Goal: Task Accomplishment & Management: Complete application form

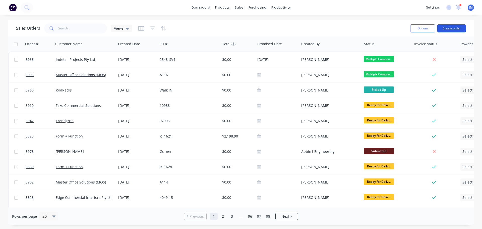
click at [450, 26] on button "Create order" at bounding box center [451, 28] width 29 height 8
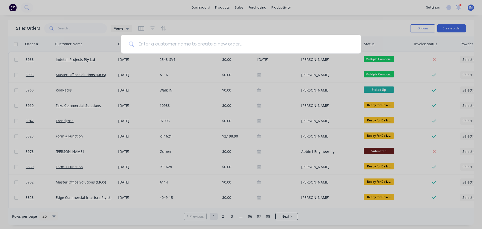
click at [169, 42] on input at bounding box center [243, 44] width 219 height 19
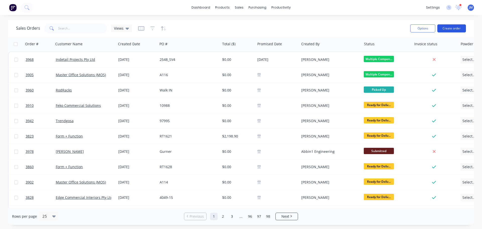
click at [454, 31] on button "Create order" at bounding box center [451, 28] width 29 height 8
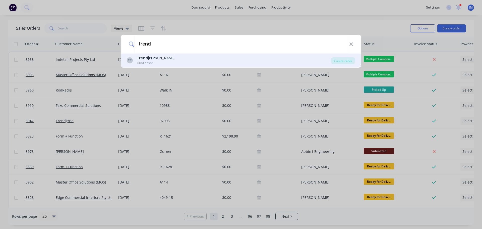
type input "trend"
click at [159, 61] on div "TT Trend [PERSON_NAME] Customer" at bounding box center [229, 60] width 204 height 10
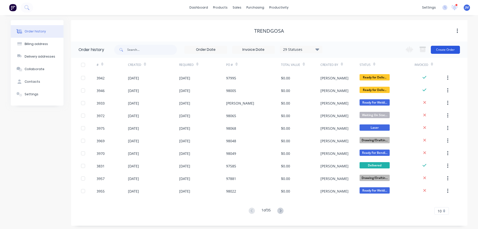
click at [448, 50] on button "Create Order" at bounding box center [445, 50] width 29 height 8
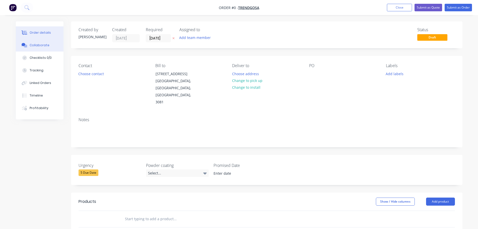
click at [42, 43] on div "Collaborate" at bounding box center [40, 45] width 20 height 5
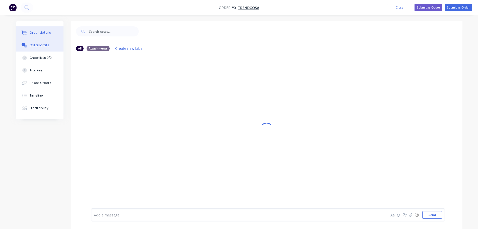
click at [43, 33] on div "Order details" at bounding box center [40, 32] width 21 height 5
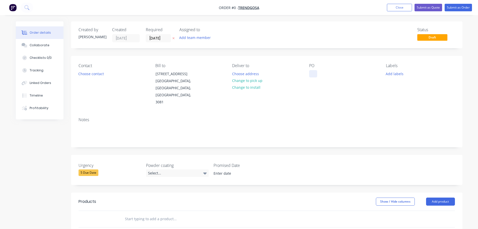
click at [312, 72] on div at bounding box center [313, 73] width 8 height 7
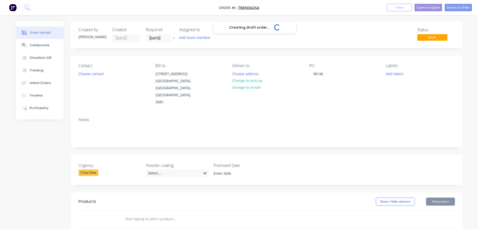
click at [323, 107] on div "Creating draft order... Loading... Order details Collaborate Checklists 0/0 Tra…" at bounding box center [239, 188] width 457 height 334
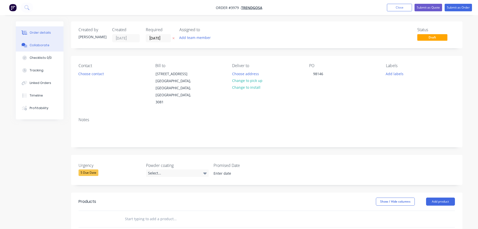
click at [43, 47] on button "Collaborate" at bounding box center [40, 45] width 48 height 13
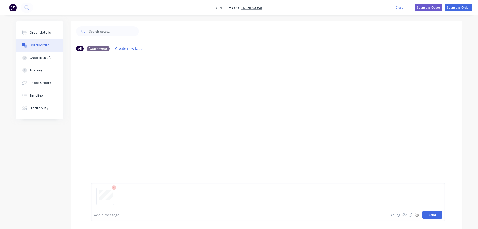
click at [427, 214] on button "Send" at bounding box center [432, 215] width 20 height 8
drag, startPoint x: 108, startPoint y: 96, endPoint x: 133, endPoint y: 93, distance: 25.5
click at [133, 93] on div "Labels Download Delete" at bounding box center [157, 93] width 56 height 7
click at [132, 93] on button "button" at bounding box center [132, 93] width 2 height 7
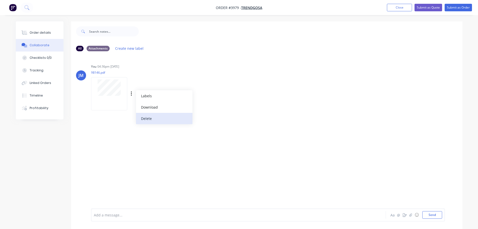
click at [148, 117] on button "Delete" at bounding box center [164, 118] width 56 height 11
click at [430, 219] on div "Add a message... Aa @ ☺ Send" at bounding box center [268, 201] width 354 height 39
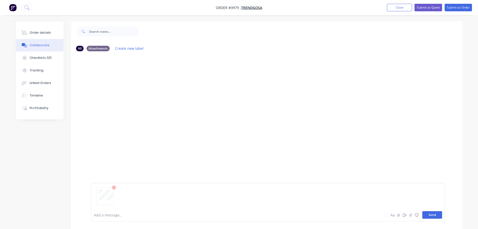
click at [432, 216] on button "Send" at bounding box center [432, 215] width 20 height 8
click at [45, 33] on div "Order details" at bounding box center [40, 32] width 21 height 5
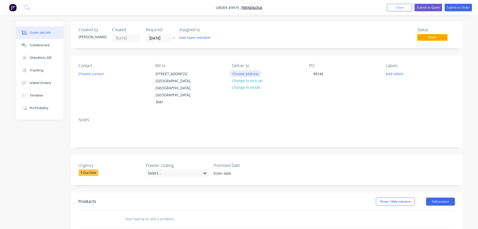
click at [250, 75] on button "Choose address" at bounding box center [245, 73] width 32 height 7
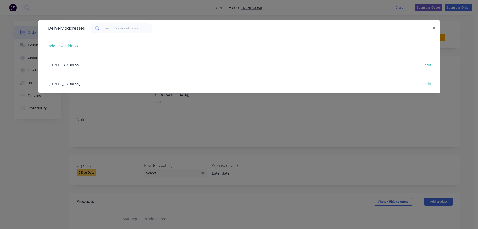
click at [69, 68] on div "[STREET_ADDRESS] edit" at bounding box center [239, 64] width 387 height 19
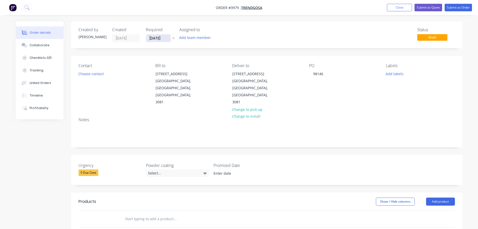
click at [161, 40] on input "[DATE]" at bounding box center [158, 38] width 25 height 8
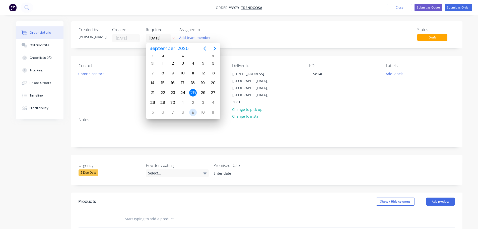
click at [192, 112] on div "9" at bounding box center [193, 112] width 8 height 8
type input "[DATE]"
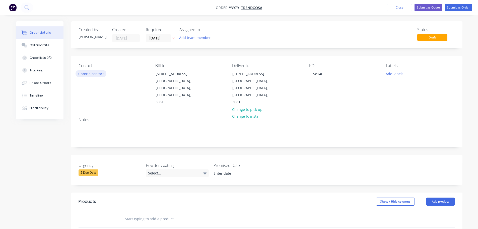
click at [96, 75] on button "Choose contact" at bounding box center [91, 73] width 31 height 7
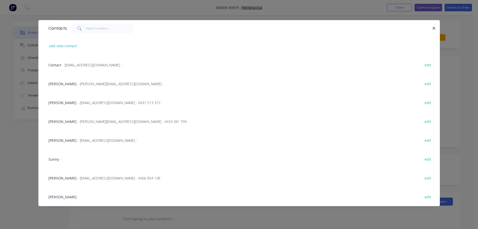
click at [73, 82] on span "[PERSON_NAME]" at bounding box center [62, 83] width 28 height 5
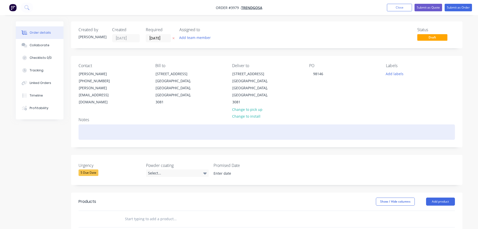
click at [104, 124] on div at bounding box center [267, 131] width 376 height 15
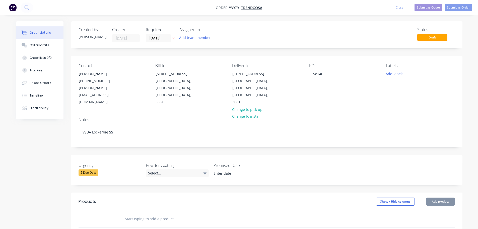
click at [129, 117] on div "Notes" at bounding box center [267, 119] width 376 height 5
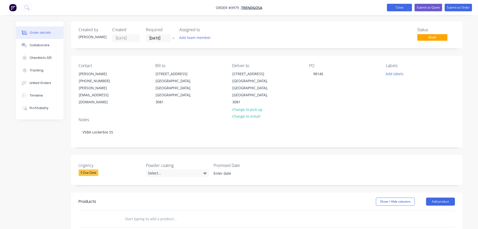
click at [398, 7] on button "Close" at bounding box center [399, 8] width 25 height 8
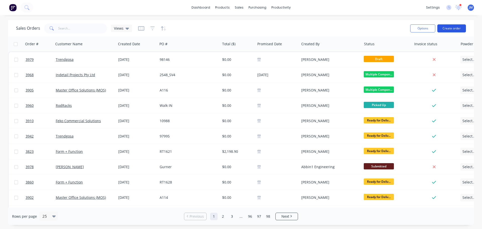
click at [453, 26] on button "Create order" at bounding box center [451, 28] width 29 height 8
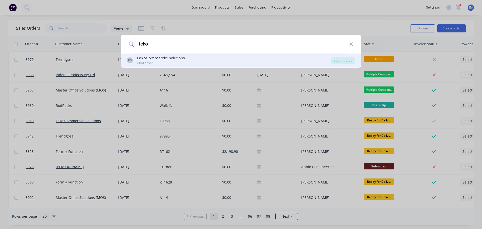
type input "feko"
click at [155, 60] on div "Feko Commercial Solutions" at bounding box center [161, 57] width 48 height 5
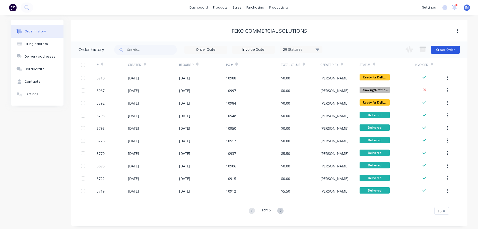
click at [447, 49] on button "Create Order" at bounding box center [445, 50] width 29 height 8
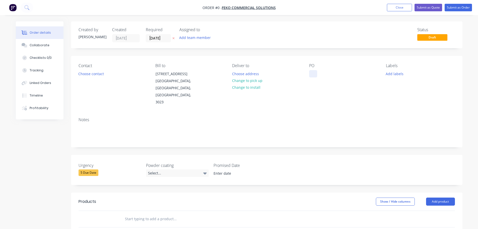
click at [314, 76] on div at bounding box center [313, 73] width 8 height 7
click at [156, 41] on div "Order details Collaborate Checklists 0/0 Tracking Linked Orders Timeline Profit…" at bounding box center [239, 188] width 457 height 334
click at [158, 40] on input "[DATE]" at bounding box center [158, 38] width 25 height 8
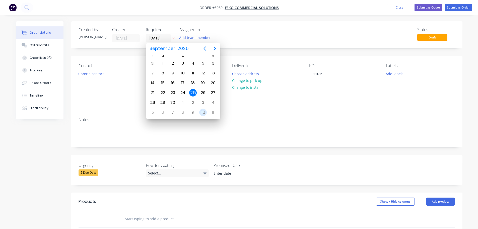
click at [200, 112] on div "10" at bounding box center [203, 112] width 8 height 8
type input "[DATE]"
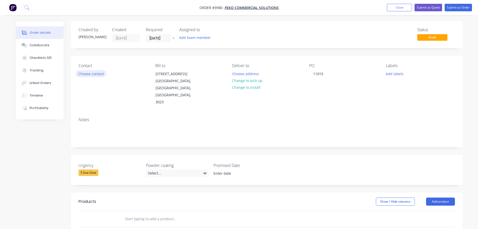
click at [100, 73] on button "Choose contact" at bounding box center [91, 73] width 31 height 7
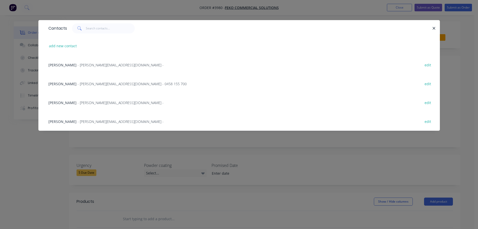
click at [65, 103] on span "[PERSON_NAME]" at bounding box center [62, 102] width 28 height 5
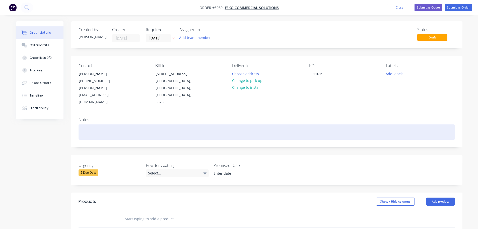
click at [102, 124] on div at bounding box center [267, 131] width 376 height 15
click at [107, 124] on div "Keyboard Lozanges x18" at bounding box center [267, 131] width 376 height 15
click at [109, 124] on div "Keyboard Lozanges x18" at bounding box center [267, 131] width 376 height 15
click at [148, 124] on div "Keyboard Lozenges x18" at bounding box center [267, 131] width 376 height 15
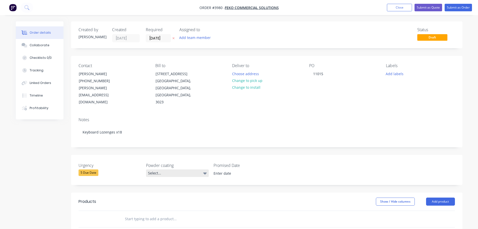
click at [161, 169] on div "Select..." at bounding box center [177, 173] width 63 height 8
click at [159, 188] on div "White" at bounding box center [156, 189] width 12 height 7
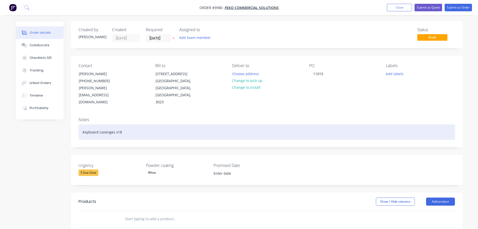
click at [198, 124] on div "Keyboard Lozenges x18" at bounding box center [267, 131] width 376 height 15
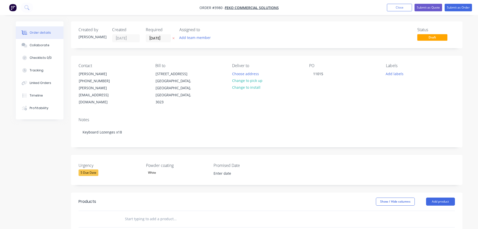
click at [372, 155] on div "Urgency 5 Due Date Powder coating White Promised Date" at bounding box center [267, 170] width 392 height 30
click at [252, 82] on button "Change to pick up" at bounding box center [247, 80] width 36 height 7
click at [44, 42] on button "Collaborate" at bounding box center [40, 45] width 48 height 13
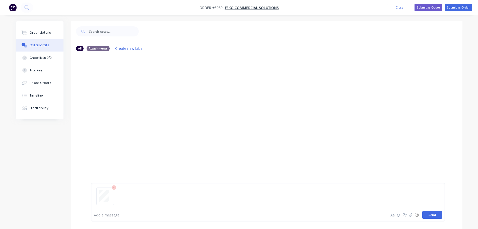
click at [428, 216] on button "Send" at bounding box center [432, 215] width 20 height 8
click at [430, 212] on button "Send" at bounding box center [432, 215] width 20 height 8
click at [432, 213] on button "Send" at bounding box center [432, 215] width 20 height 8
click at [439, 216] on button "Send" at bounding box center [432, 215] width 20 height 8
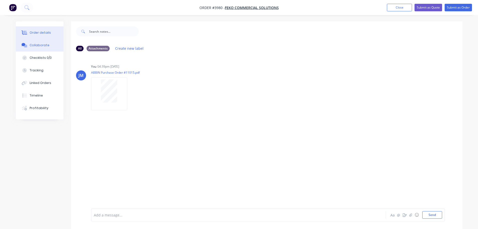
click at [35, 33] on div "Order details" at bounding box center [40, 32] width 21 height 5
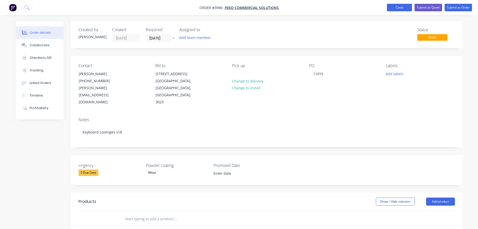
click at [403, 9] on button "Close" at bounding box center [399, 8] width 25 height 8
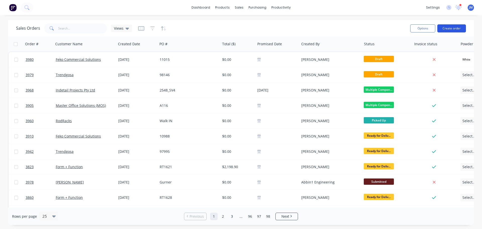
click at [459, 29] on button "Create order" at bounding box center [451, 28] width 29 height 8
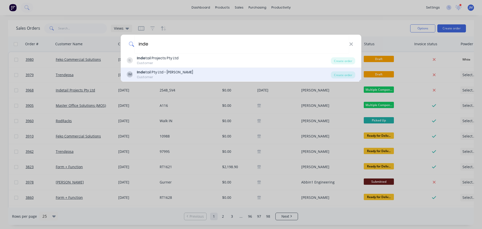
type input "inde"
click at [165, 74] on div "Inde tail Pty Ltd - [PERSON_NAME]" at bounding box center [165, 72] width 56 height 5
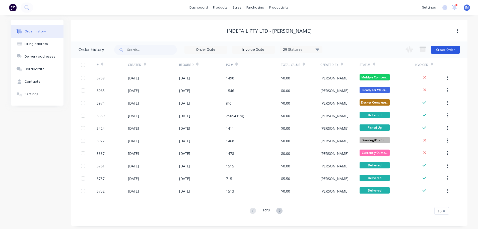
click at [443, 50] on button "Create Order" at bounding box center [445, 50] width 29 height 8
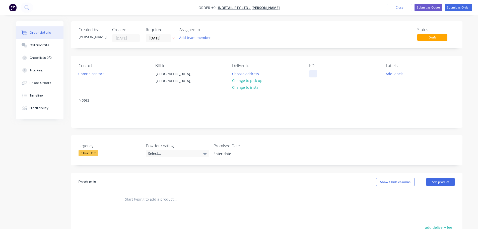
click at [314, 76] on div at bounding box center [313, 73] width 8 height 7
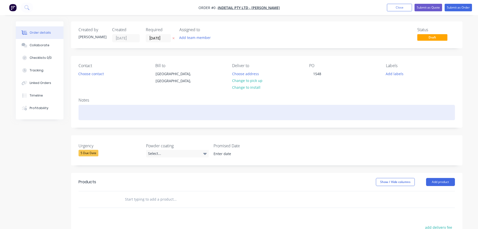
click at [305, 110] on div "Order details Collaborate Checklists 0/0 Tracking Linked Orders Timeline Profit…" at bounding box center [239, 178] width 457 height 314
click at [104, 109] on div at bounding box center [267, 112] width 376 height 15
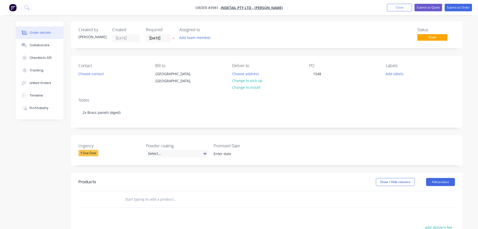
click at [121, 100] on div "Notes" at bounding box center [267, 100] width 376 height 5
click at [94, 74] on button "Choose contact" at bounding box center [91, 73] width 31 height 7
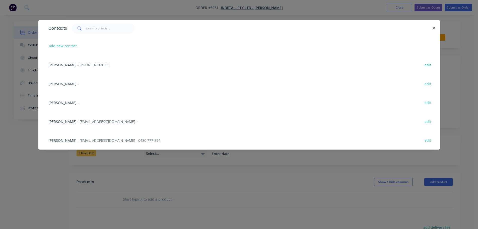
click at [71, 65] on div "[PERSON_NAME] - [PHONE_NUMBER]" at bounding box center [78, 64] width 61 height 5
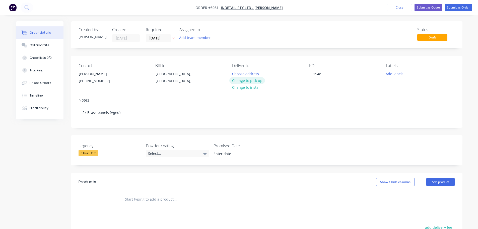
click at [251, 81] on button "Change to pick up" at bounding box center [247, 80] width 36 height 7
click at [194, 39] on button "Add team member" at bounding box center [194, 37] width 37 height 7
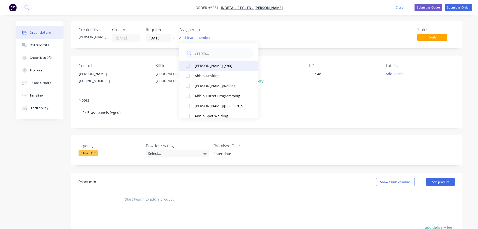
click at [211, 66] on div "[PERSON_NAME] (You)" at bounding box center [221, 65] width 53 height 5
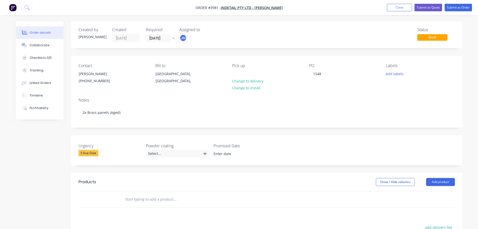
click at [136, 60] on div "Contact [PERSON_NAME] [PHONE_NUMBER] Bill to [GEOGRAPHIC_DATA], [GEOGRAPHIC_DAT…" at bounding box center [267, 75] width 392 height 38
click at [152, 38] on input "[DATE]" at bounding box center [158, 38] width 25 height 8
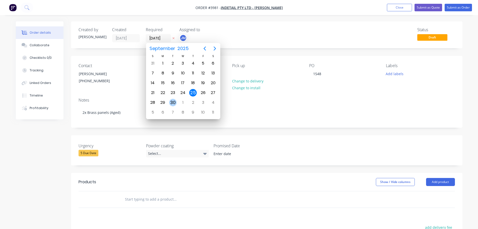
click at [174, 100] on div "30" at bounding box center [173, 103] width 8 height 8
type input "[DATE]"
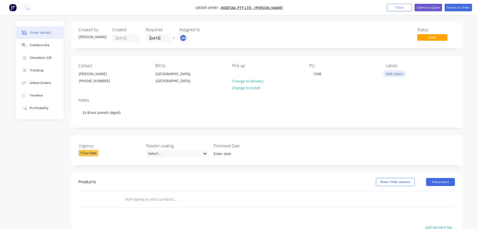
click at [401, 74] on button "Add labels" at bounding box center [394, 73] width 23 height 7
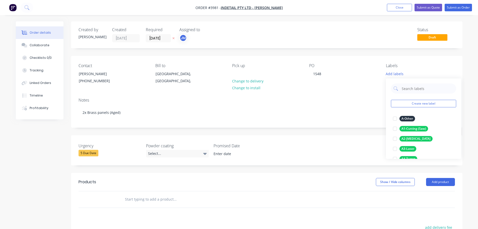
click at [388, 19] on div "Order details Collaborate Checklists 0/0 Tracking Linked Orders Timeline Profit…" at bounding box center [239, 168] width 478 height 336
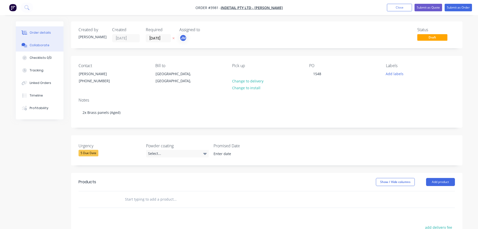
click at [41, 46] on div "Collaborate" at bounding box center [40, 45] width 20 height 5
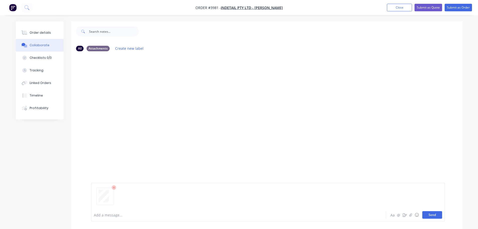
click at [428, 214] on button "Send" at bounding box center [432, 215] width 20 height 8
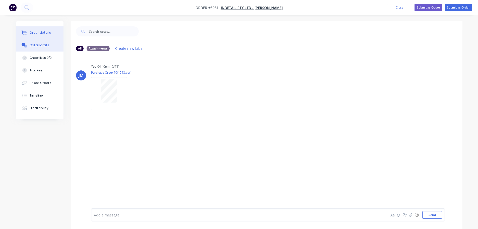
click at [44, 31] on div "Order details" at bounding box center [40, 32] width 21 height 5
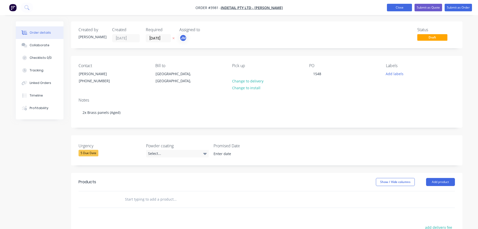
click at [402, 7] on button "Close" at bounding box center [399, 8] width 25 height 8
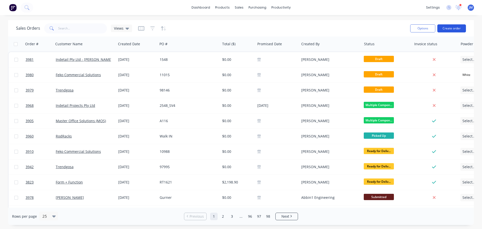
click at [459, 28] on button "Create order" at bounding box center [451, 28] width 29 height 8
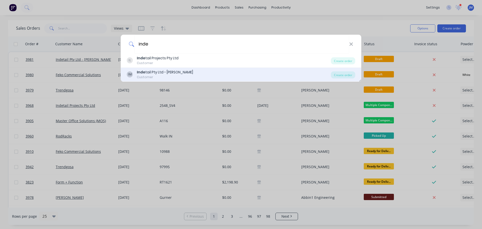
type input "inde"
click at [163, 74] on div "Inde tail Pty Ltd - [PERSON_NAME]" at bounding box center [165, 72] width 56 height 5
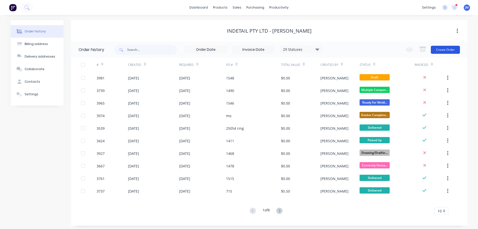
click at [449, 47] on button "Create Order" at bounding box center [445, 50] width 29 height 8
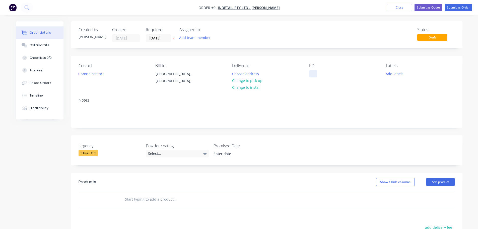
click at [309, 74] on div at bounding box center [313, 73] width 8 height 7
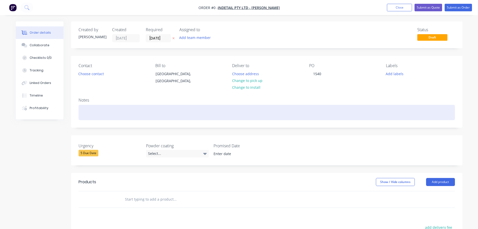
click at [84, 109] on div "Order details Collaborate Checklists 0/0 Tracking Linked Orders Timeline Profit…" at bounding box center [239, 178] width 457 height 314
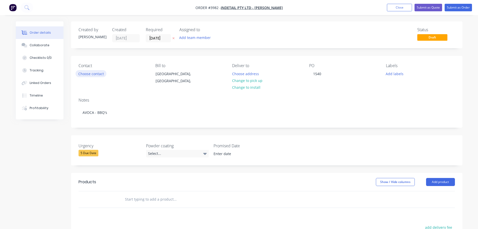
drag, startPoint x: 106, startPoint y: 90, endPoint x: 100, endPoint y: 77, distance: 14.1
click at [106, 89] on div "Contact Choose contact [PERSON_NAME] to [PERSON_NAME], [GEOGRAPHIC_DATA], Deliv…" at bounding box center [267, 75] width 392 height 38
click at [97, 71] on button "Choose contact" at bounding box center [91, 73] width 31 height 7
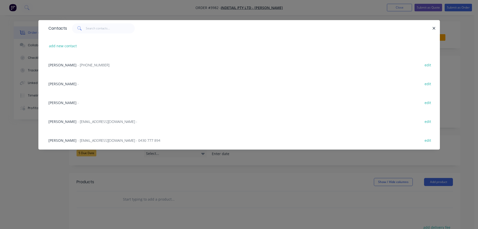
click at [67, 62] on div "[PERSON_NAME] - [PHONE_NUMBER] edit" at bounding box center [239, 64] width 387 height 19
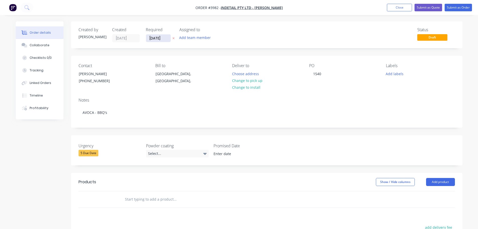
click at [160, 37] on input "[DATE]" at bounding box center [158, 38] width 25 height 8
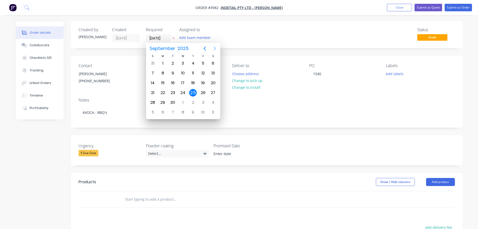
click at [216, 50] on icon "Next page" at bounding box center [215, 48] width 6 height 6
click at [159, 92] on div "20" at bounding box center [163, 93] width 8 height 8
type input "[DATE]"
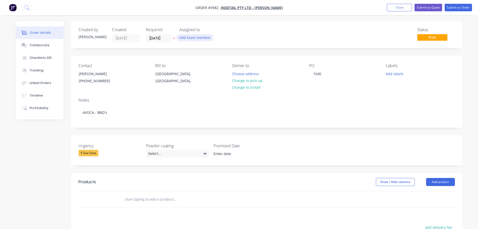
click at [195, 36] on button "Add team member" at bounding box center [194, 37] width 37 height 7
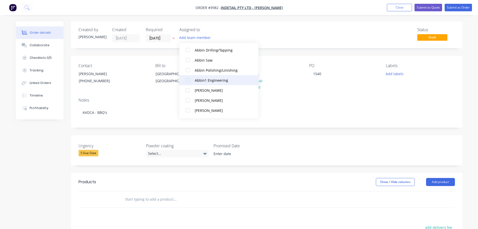
scroll to position [75, 0]
click at [223, 29] on div "Assigned to" at bounding box center [204, 29] width 50 height 5
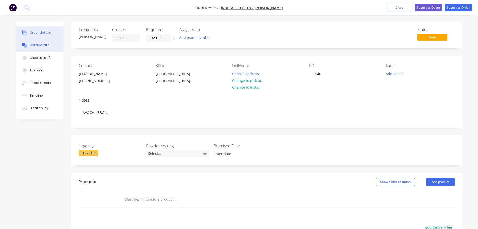
click at [42, 44] on div "Collaborate" at bounding box center [40, 45] width 20 height 5
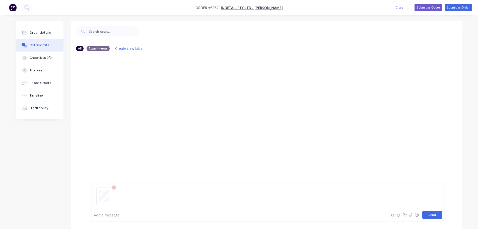
click at [431, 215] on button "Send" at bounding box center [432, 215] width 20 height 8
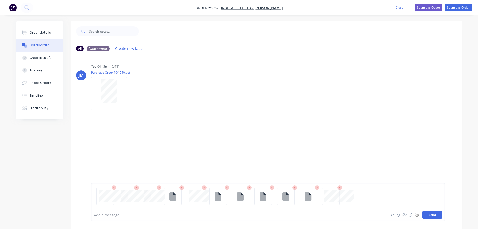
click at [430, 214] on button "Send" at bounding box center [432, 215] width 20 height 8
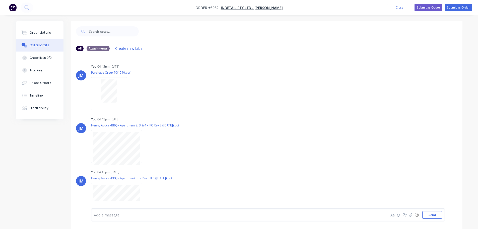
click at [35, 26] on div "Order details Collaborate Checklists 0/0 Tracking Linked Orders Timeline Profit…" at bounding box center [40, 70] width 48 height 98
click at [34, 31] on div "Order details" at bounding box center [40, 32] width 21 height 5
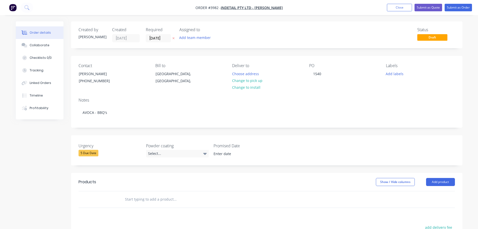
click at [279, 42] on div "Created by [PERSON_NAME] Created [DATE] Required [DATE] Assigned to Add team me…" at bounding box center [267, 34] width 392 height 27
click at [39, 42] on button "Collaborate" at bounding box center [40, 45] width 48 height 13
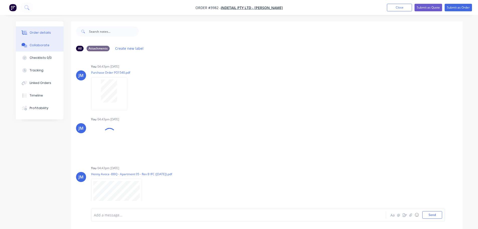
click at [45, 34] on div "Order details" at bounding box center [40, 32] width 21 height 5
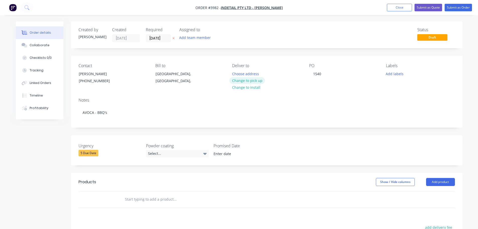
click at [250, 81] on button "Change to pick up" at bounding box center [247, 80] width 36 height 7
click at [408, 8] on button "Close" at bounding box center [399, 8] width 25 height 8
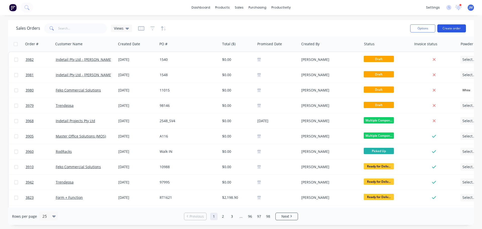
click at [459, 28] on button "Create order" at bounding box center [451, 28] width 29 height 8
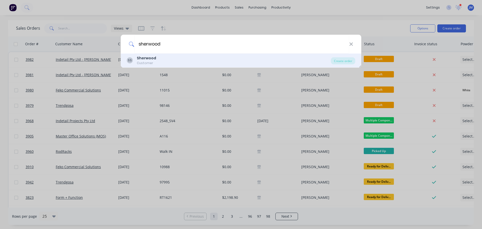
type input "sherwood"
click at [155, 57] on div "[PERSON_NAME] Customer" at bounding box center [229, 60] width 204 height 10
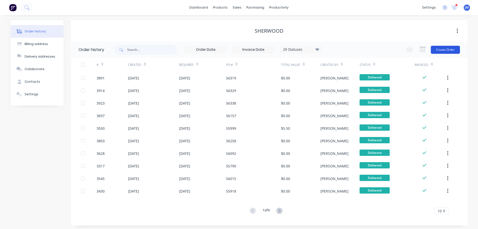
click at [455, 53] on button "Create Order" at bounding box center [445, 50] width 29 height 8
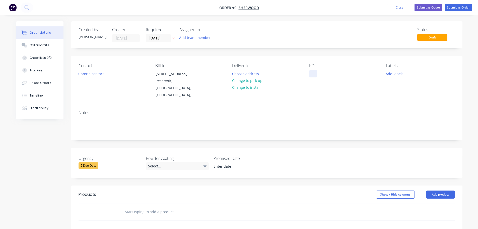
click at [313, 74] on div at bounding box center [313, 73] width 8 height 7
click at [299, 109] on div "Order details Collaborate Checklists 0/0 Tracking Linked Orders Timeline Profit…" at bounding box center [239, 184] width 457 height 327
click at [161, 39] on input "[DATE]" at bounding box center [158, 38] width 25 height 8
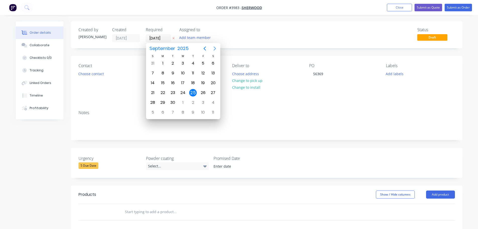
click at [216, 49] on icon "Next page" at bounding box center [215, 48] width 6 height 6
click at [203, 71] on div "10" at bounding box center [203, 73] width 8 height 8
type input "[DATE]"
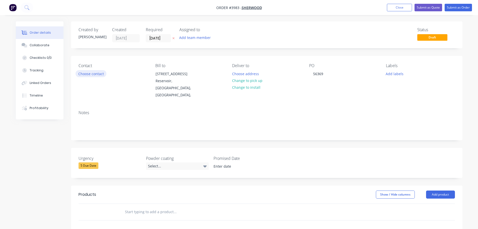
click at [97, 75] on button "Choose contact" at bounding box center [91, 73] width 31 height 7
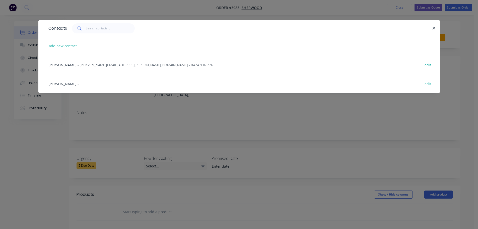
click at [78, 63] on span "- [PERSON_NAME][EMAIL_ADDRESS][PERSON_NAME][DOMAIN_NAME] - 0424 936 226" at bounding box center [146, 64] width 136 height 5
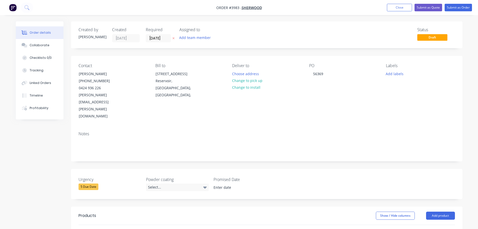
click at [137, 102] on div "Contact [PERSON_NAME] [PHONE_NUMBER] [PERSON_NAME][EMAIL_ADDRESS][PERSON_NAME][…" at bounding box center [267, 92] width 392 height 72
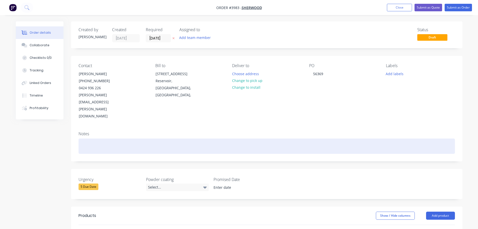
click at [118, 138] on div at bounding box center [267, 145] width 376 height 15
click at [89, 138] on div "MildSteel Mirror Frames" at bounding box center [267, 145] width 376 height 15
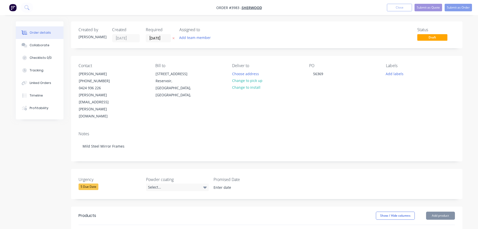
click at [131, 131] on div "Notes" at bounding box center [267, 133] width 376 height 5
click at [463, 7] on button "Submit as Order" at bounding box center [458, 8] width 27 height 8
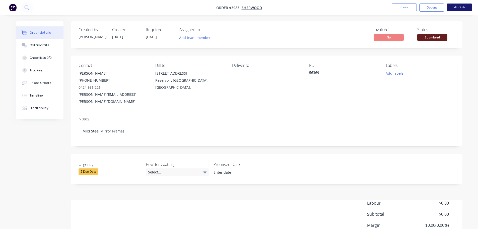
click at [452, 10] on button "Edit Order" at bounding box center [459, 8] width 25 height 8
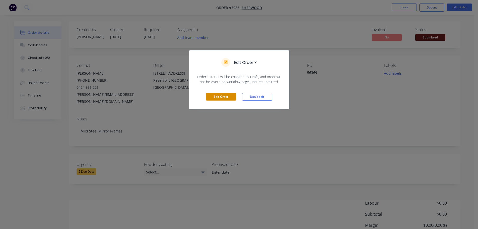
click at [211, 99] on button "Edit Order" at bounding box center [221, 97] width 30 height 8
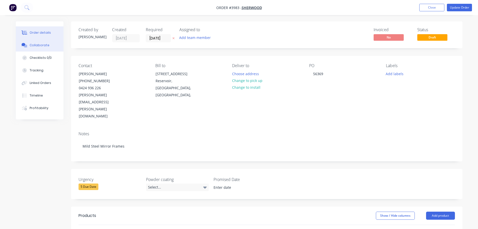
click at [30, 45] on div "Collaborate" at bounding box center [40, 45] width 20 height 5
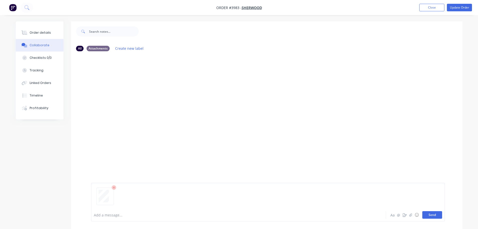
click at [430, 212] on button "Send" at bounding box center [432, 215] width 20 height 8
click at [436, 215] on button "Send" at bounding box center [432, 215] width 20 height 8
click at [195, 154] on div "You 04:45pm [DATE] Vanity Mirror Metal Drawing - For Order.pdf Labels Download …" at bounding box center [169, 137] width 157 height 45
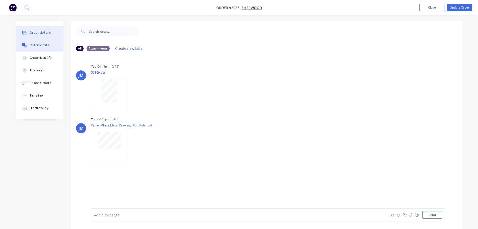
click at [48, 30] on div "Order details" at bounding box center [40, 32] width 21 height 5
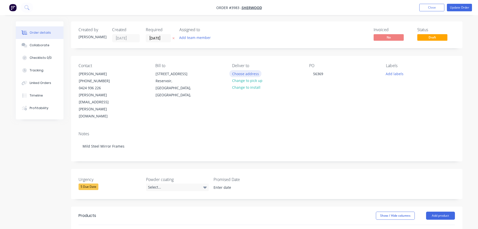
click at [248, 75] on button "Choose address" at bounding box center [245, 73] width 32 height 7
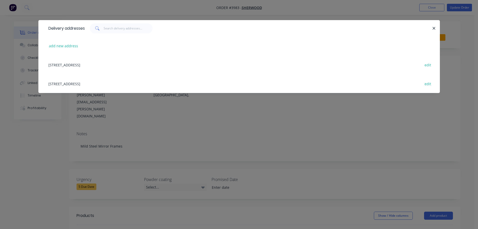
click at [114, 63] on div "[STREET_ADDRESS] edit" at bounding box center [239, 64] width 387 height 19
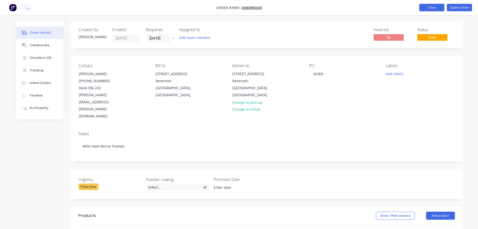
click at [423, 7] on button "Close" at bounding box center [431, 8] width 25 height 8
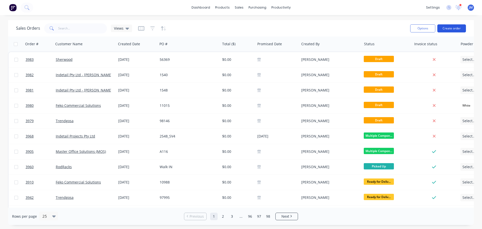
click at [456, 28] on button "Create order" at bounding box center [451, 28] width 29 height 8
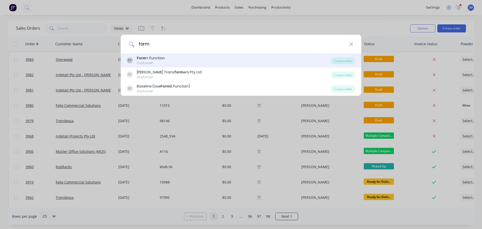
type input "form"
click at [158, 58] on div "Form + Function" at bounding box center [151, 57] width 28 height 5
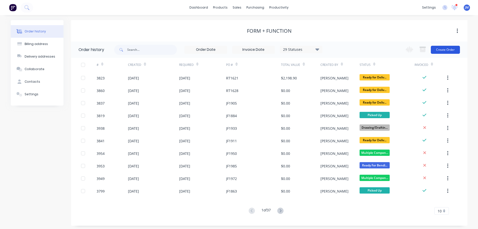
click at [447, 52] on button "Create Order" at bounding box center [445, 50] width 29 height 8
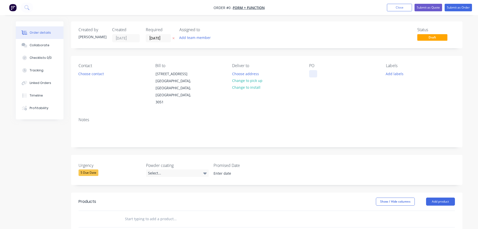
click at [314, 72] on div at bounding box center [313, 73] width 8 height 7
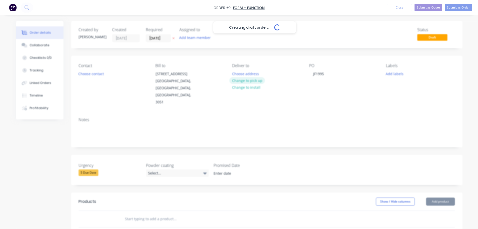
click at [246, 81] on div "Creating draft order... Loading... Order details Collaborate Checklists 0/0 Tra…" at bounding box center [239, 188] width 457 height 334
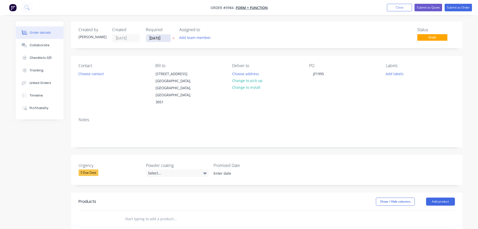
click at [152, 35] on input "[DATE]" at bounding box center [158, 38] width 25 height 8
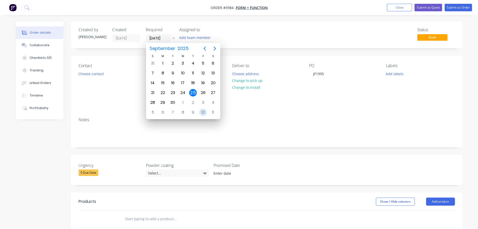
click at [203, 115] on div "10" at bounding box center [203, 112] width 8 height 8
type input "[DATE]"
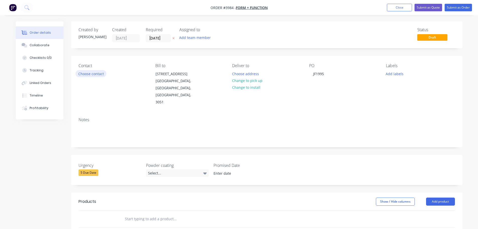
click at [99, 73] on button "Choose contact" at bounding box center [91, 73] width 31 height 7
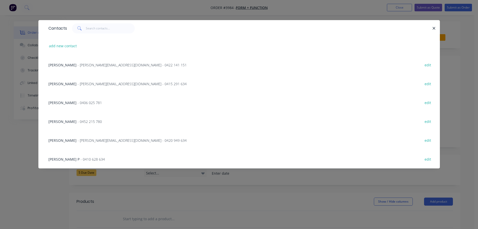
click at [89, 62] on span "- [PERSON_NAME][EMAIL_ADDRESS][DOMAIN_NAME] - 0422 141 151" at bounding box center [132, 64] width 109 height 5
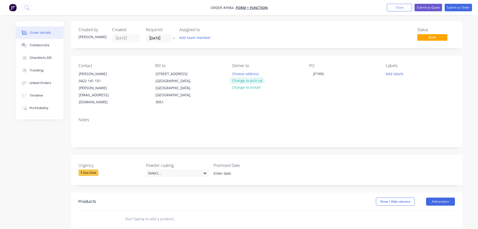
click at [250, 80] on button "Change to pick up" at bounding box center [247, 80] width 36 height 7
click at [38, 41] on button "Collaborate" at bounding box center [40, 45] width 48 height 13
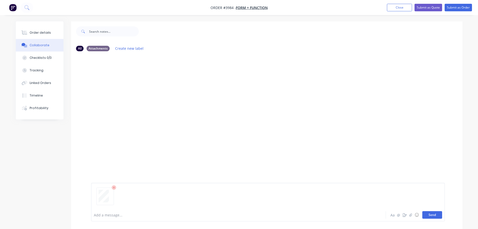
click at [428, 214] on button "Send" at bounding box center [432, 215] width 20 height 8
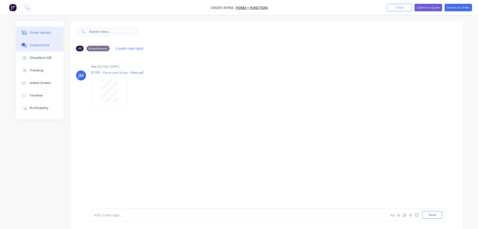
click at [41, 32] on div "Order details" at bounding box center [40, 32] width 21 height 5
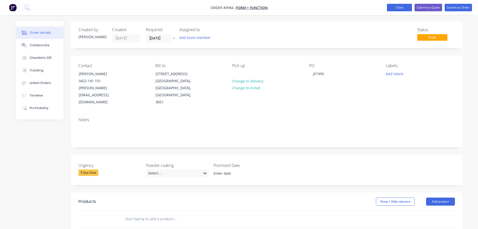
click at [401, 6] on button "Close" at bounding box center [399, 8] width 25 height 8
